Goal: Register for event/course

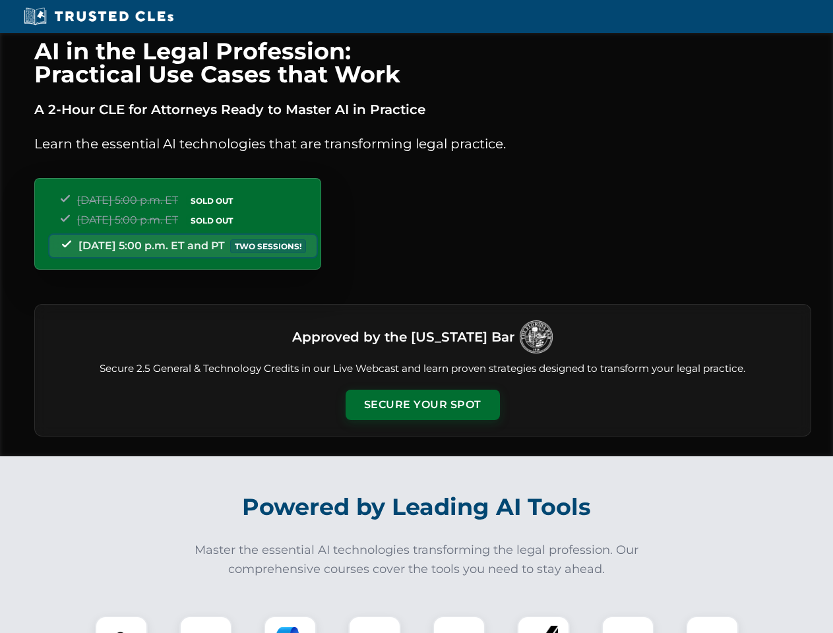
click at [422, 405] on button "Secure Your Spot" at bounding box center [422, 405] width 154 height 30
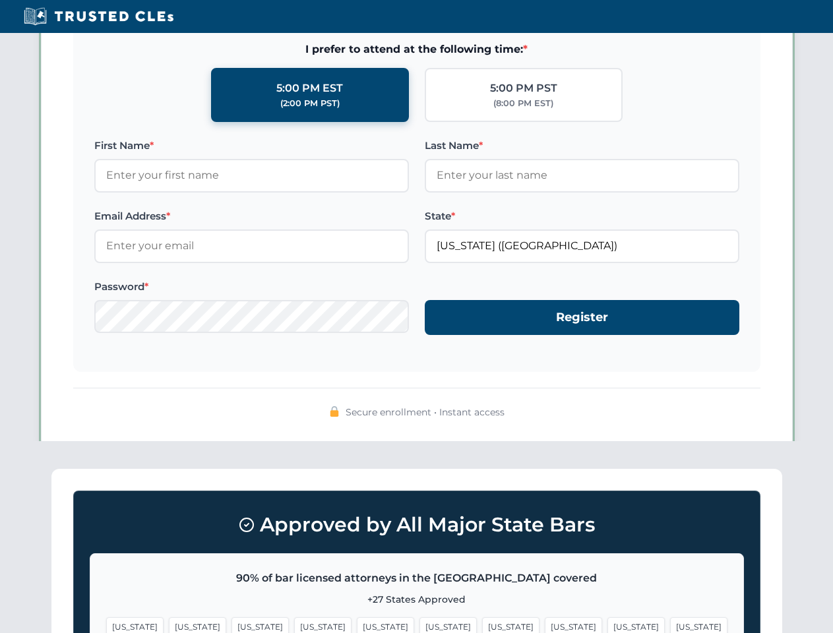
click at [482, 624] on span "[US_STATE]" at bounding box center [510, 626] width 57 height 19
click at [607, 624] on span "[US_STATE]" at bounding box center [635, 626] width 57 height 19
